Goal: Find specific page/section: Find specific page/section

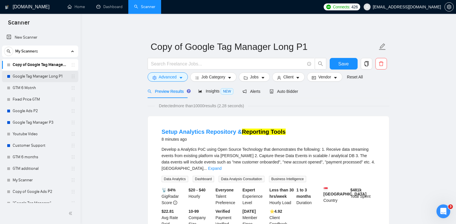
click at [47, 73] on link "Google Tag Manager Long P1" at bounding box center [40, 77] width 55 height 12
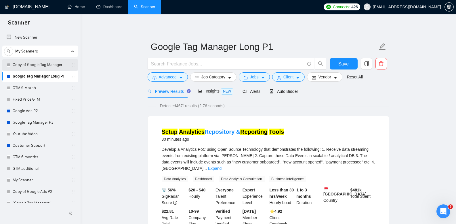
click at [57, 65] on link "Copy of Google Tag Manager Long P1" at bounding box center [40, 65] width 55 height 12
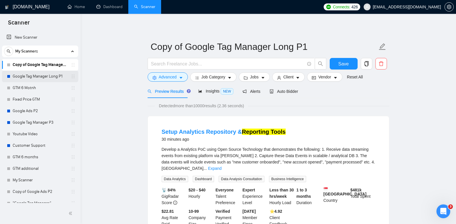
click at [54, 76] on link "Google Tag Manager Long P1" at bounding box center [40, 77] width 55 height 12
